Goal: Transaction & Acquisition: Book appointment/travel/reservation

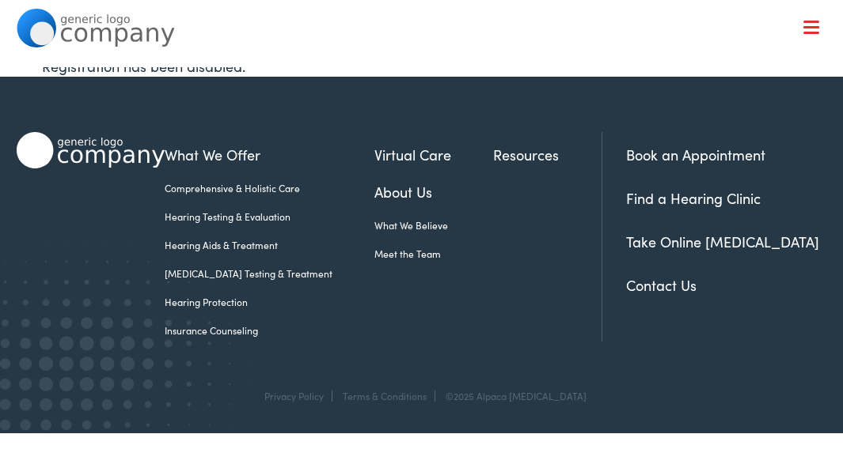
click at [677, 152] on link "Book an Appointment" at bounding box center [695, 155] width 139 height 20
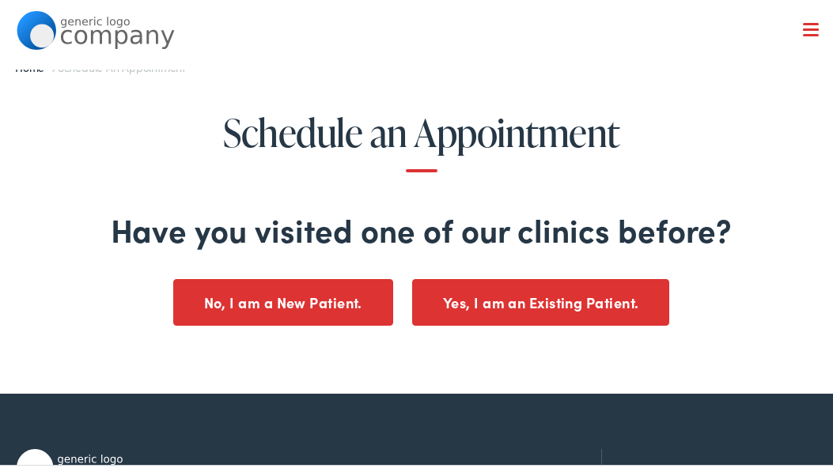
scroll to position [1, 0]
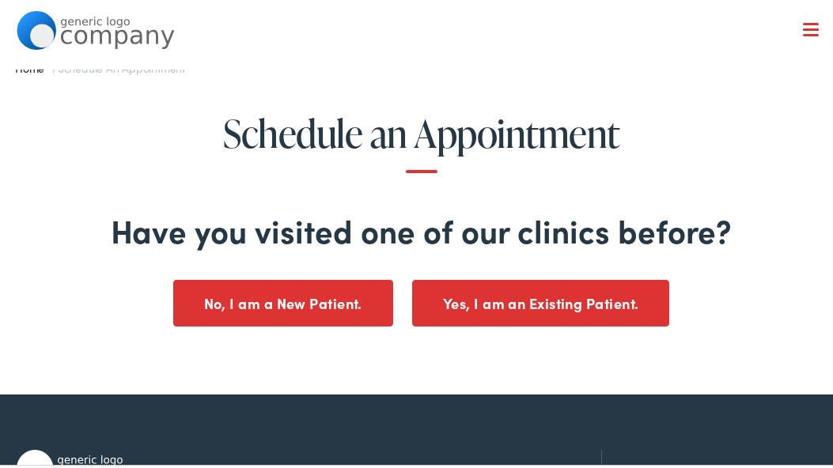
click at [214, 285] on button "No, I am a New Patient." at bounding box center [283, 301] width 220 height 47
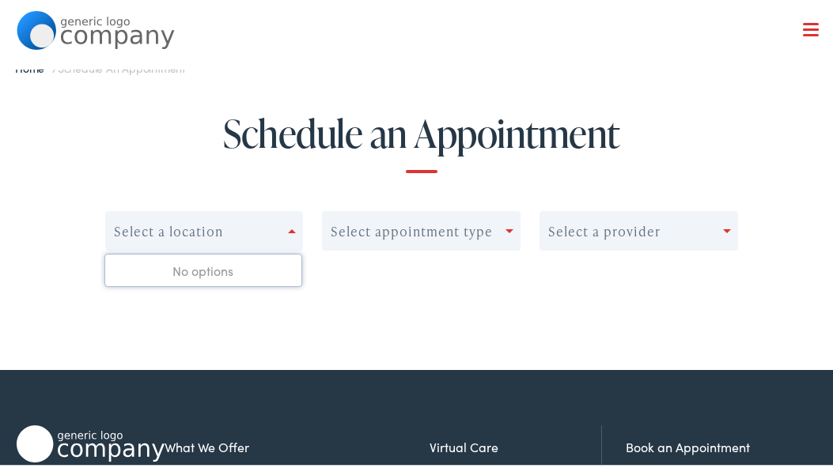
click at [210, 224] on div "Select a location" at bounding box center [168, 229] width 109 height 15
click at [288, 227] on span at bounding box center [292, 229] width 8 height 4
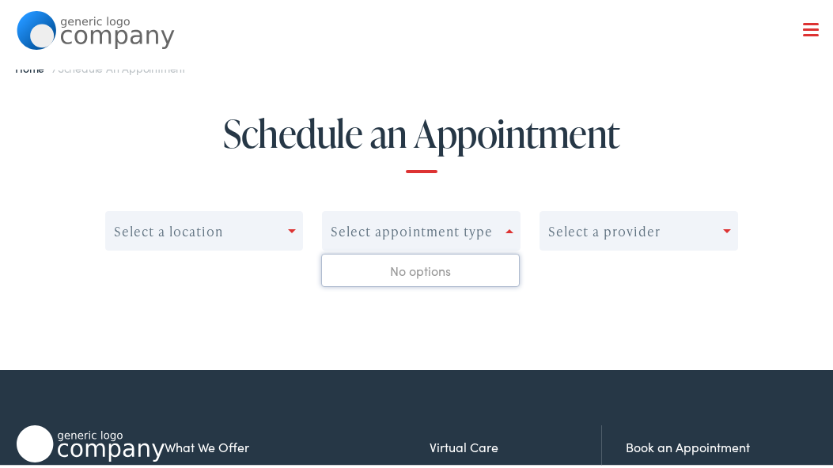
click at [506, 227] on span at bounding box center [510, 229] width 8 height 4
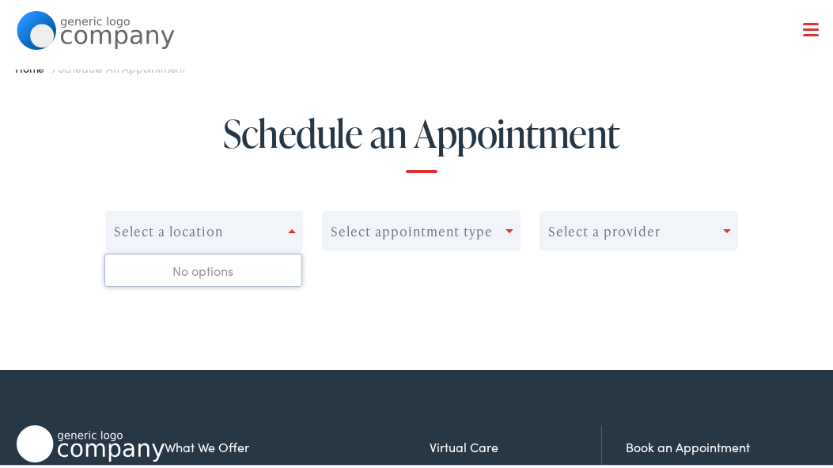
click at [114, 225] on div "Select a location" at bounding box center [168, 229] width 109 height 15
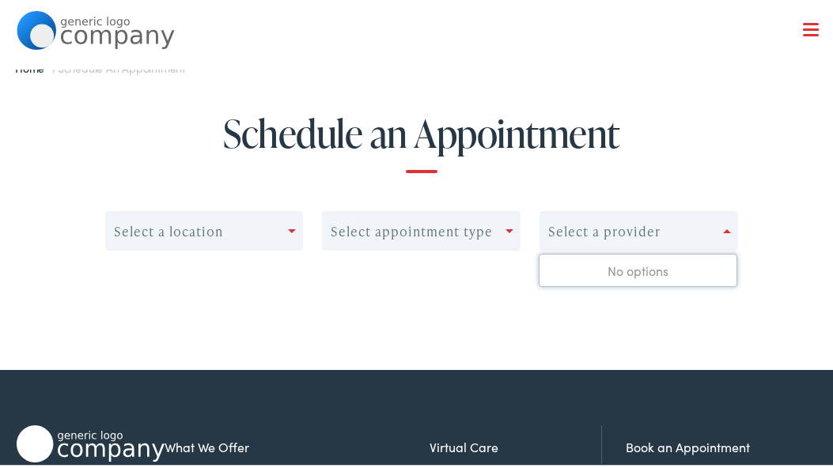
click at [723, 227] on span at bounding box center [727, 229] width 8 height 4
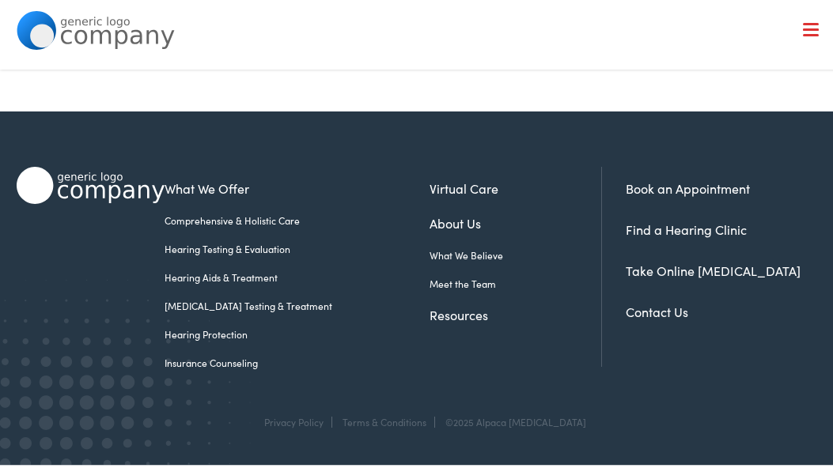
scroll to position [88, 0]
